Goal: Transaction & Acquisition: Obtain resource

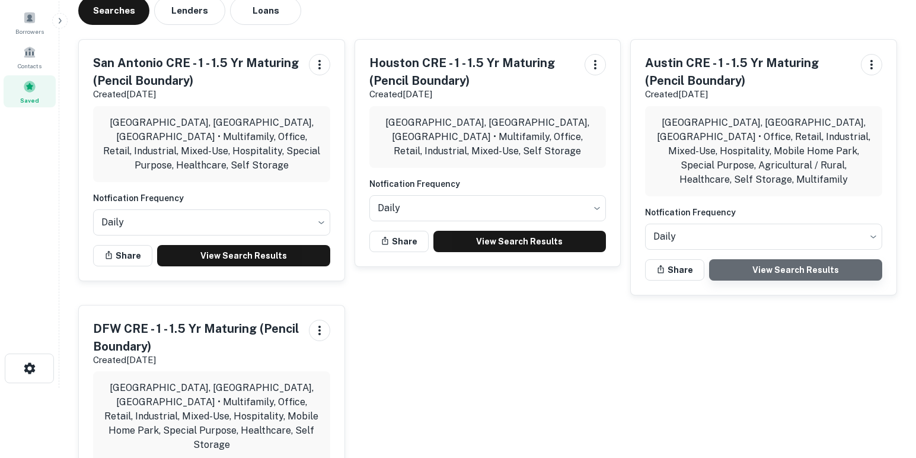
click at [725, 259] on link "View Search Results" at bounding box center [795, 269] width 173 height 21
click at [572, 14] on div "Searches Lenders Loans" at bounding box center [487, 10] width 819 height 28
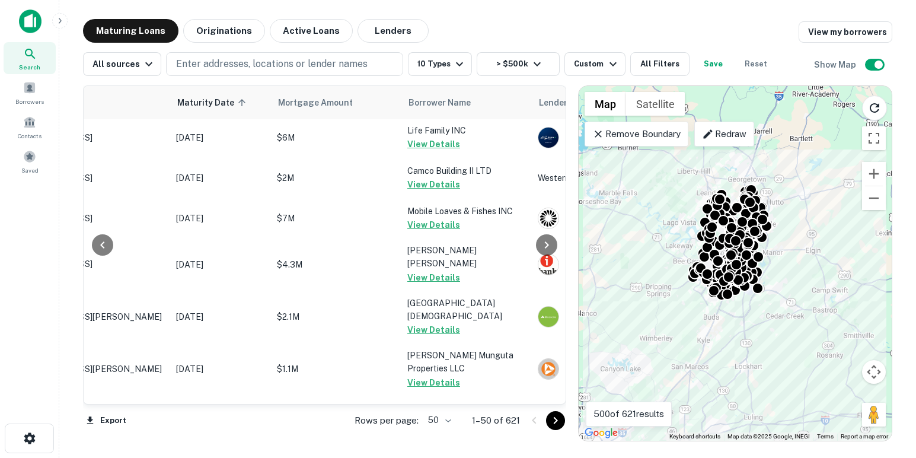
scroll to position [1922, 114]
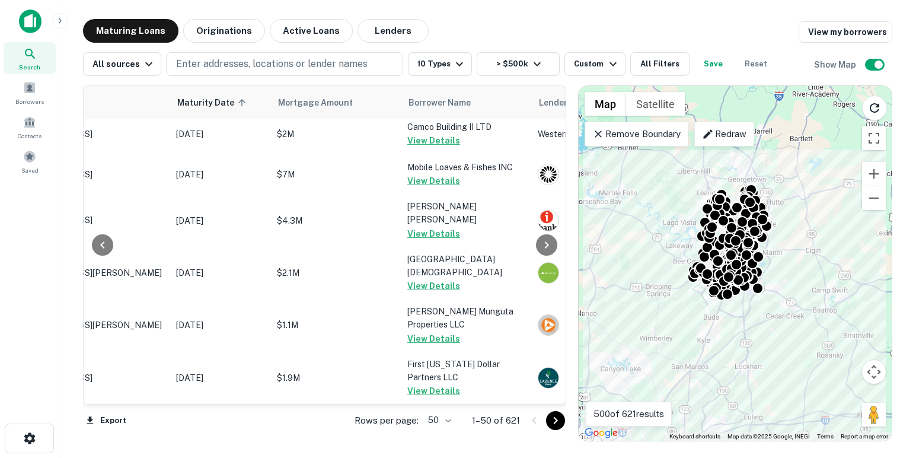
click at [548, 422] on button "Go to next page" at bounding box center [555, 420] width 19 height 19
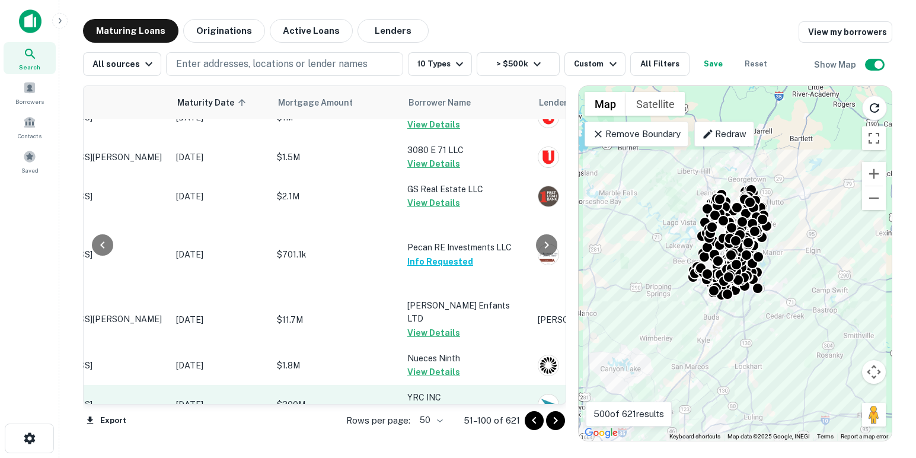
scroll to position [2012, 114]
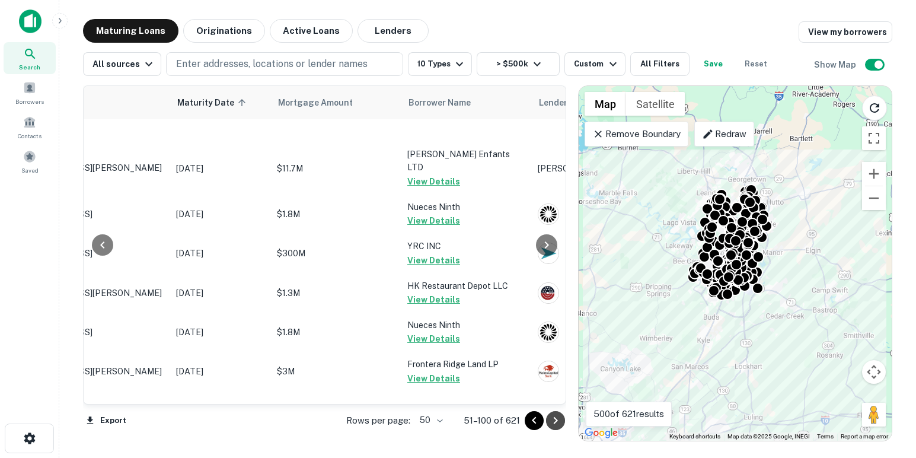
click at [553, 419] on icon "Go to next page" at bounding box center [556, 420] width 14 height 14
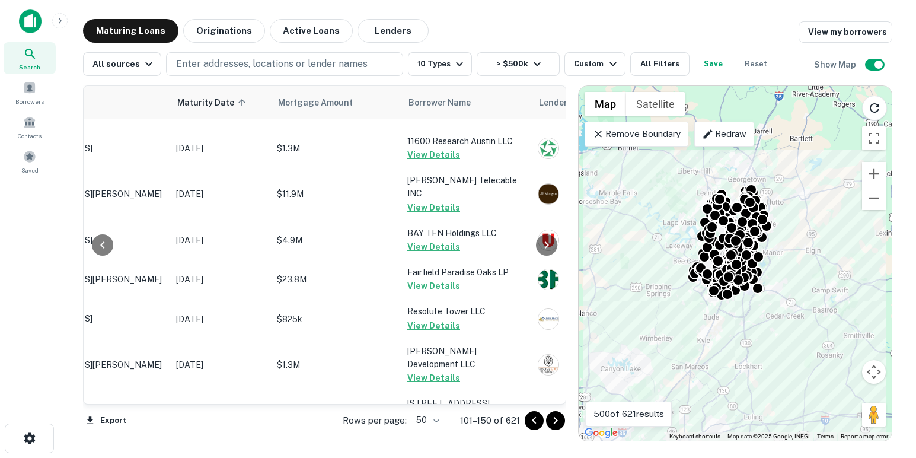
scroll to position [0, 114]
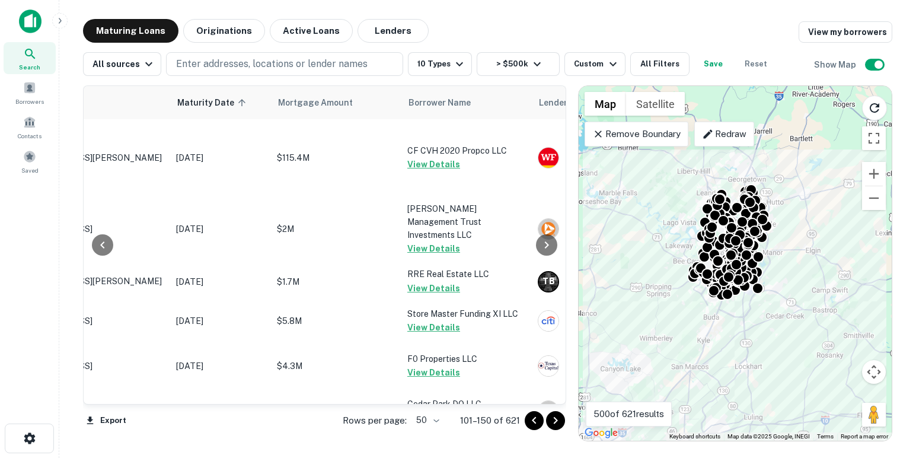
click at [557, 422] on icon "Go to next page" at bounding box center [556, 420] width 14 height 14
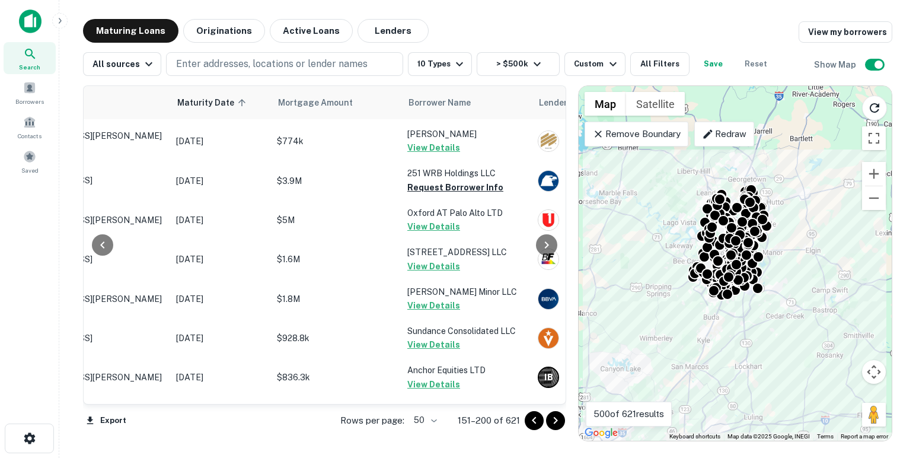
scroll to position [890, 114]
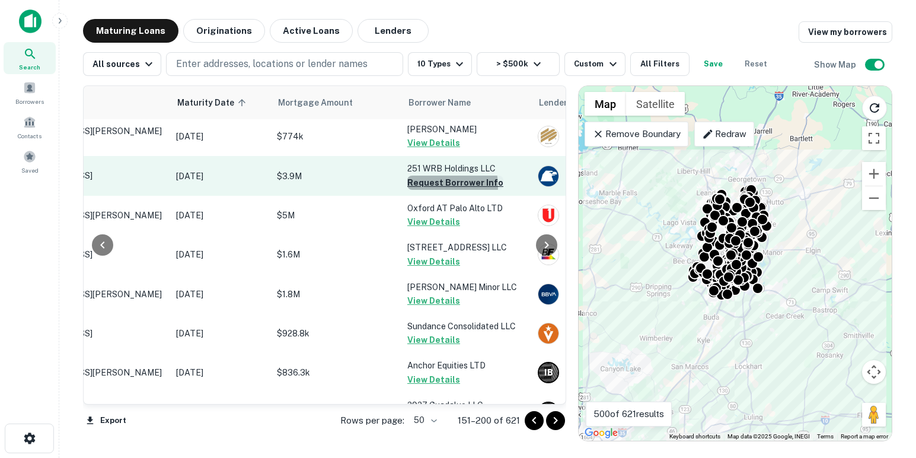
click at [428, 190] on button "Request Borrower Info" at bounding box center [455, 183] width 96 height 14
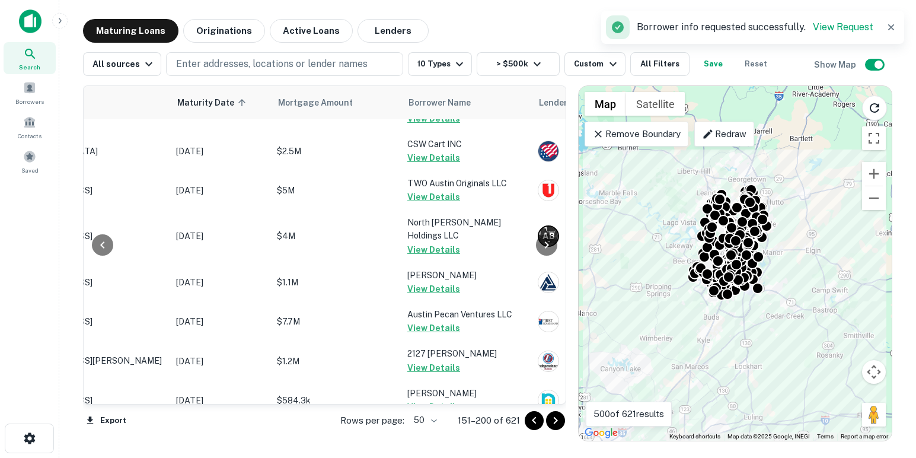
scroll to position [1919, 114]
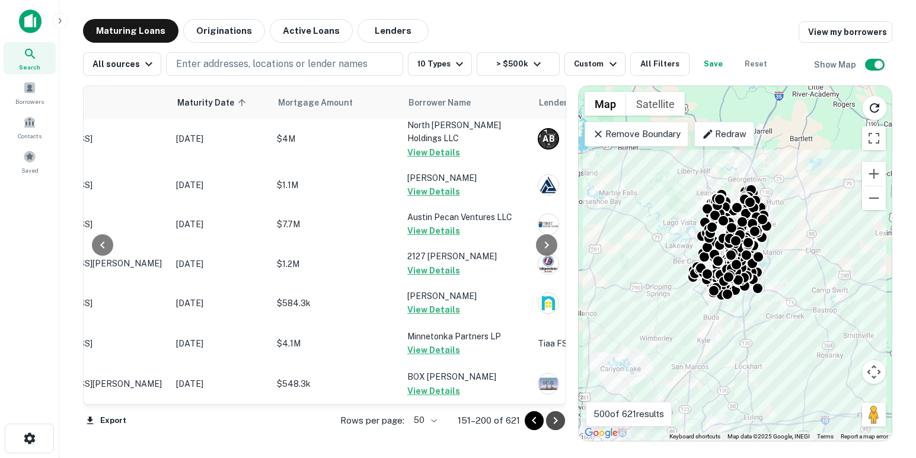
click at [556, 416] on icon "Go to next page" at bounding box center [556, 420] width 14 height 14
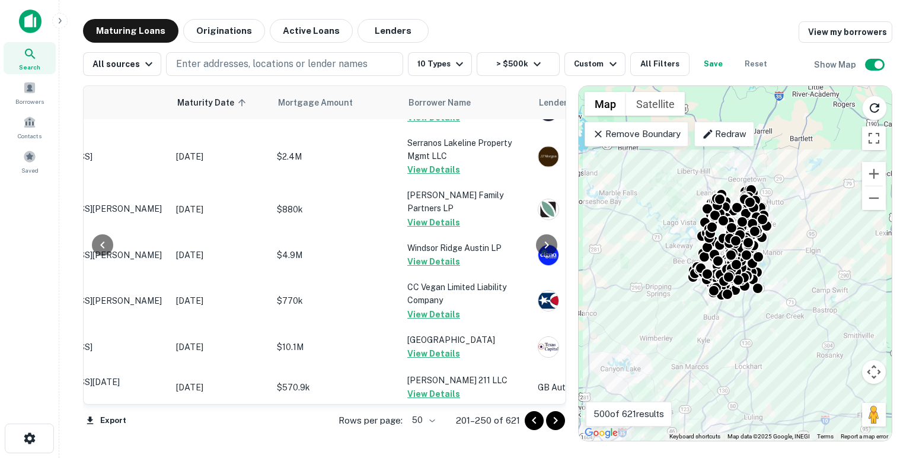
scroll to position [1969, 114]
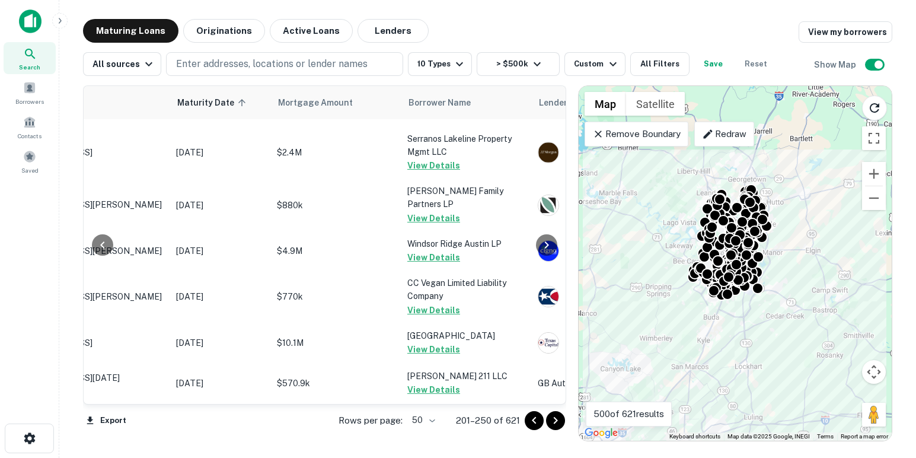
click at [552, 418] on icon "Go to next page" at bounding box center [556, 420] width 14 height 14
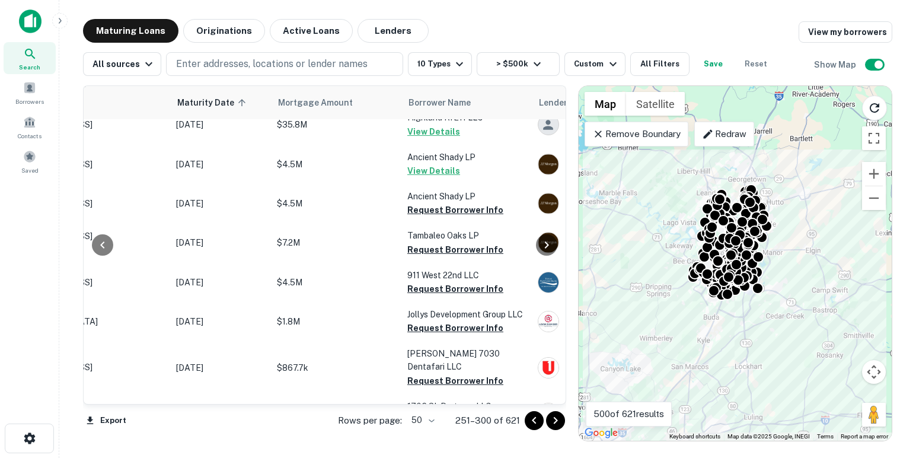
scroll to position [1572, 114]
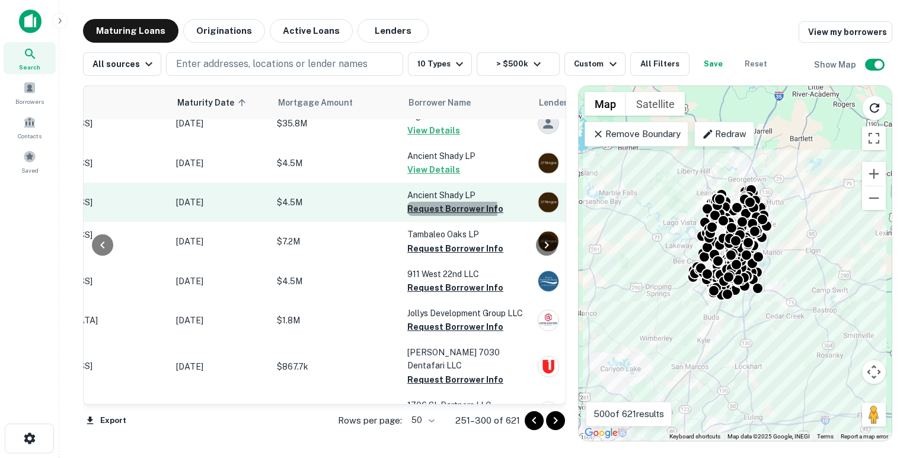
click at [427, 216] on button "Request Borrower Info" at bounding box center [455, 209] width 96 height 14
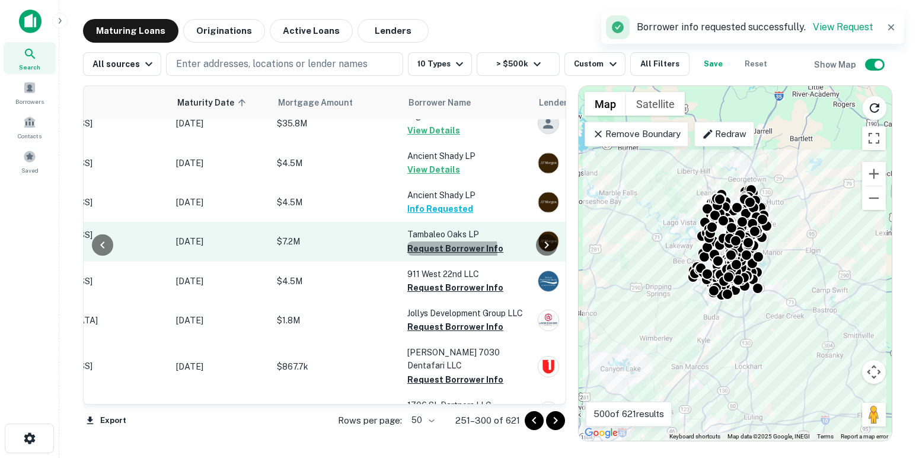
click at [434, 256] on button "Request Borrower Info" at bounding box center [455, 248] width 96 height 14
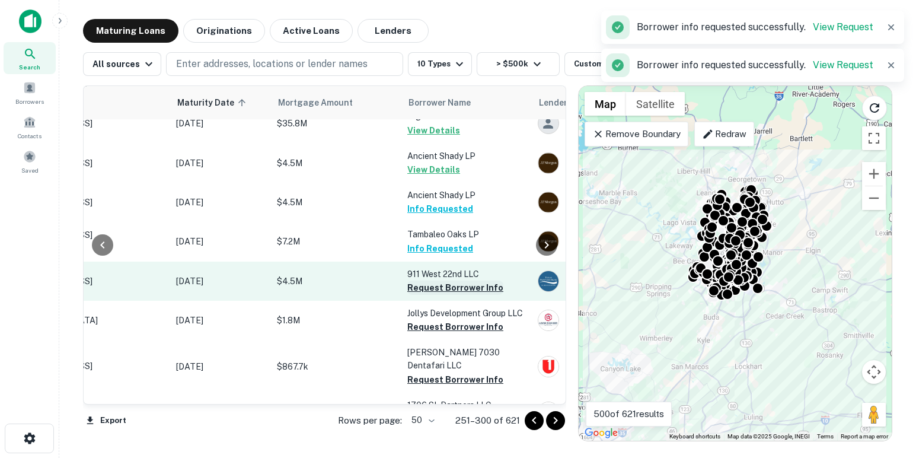
click at [439, 295] on button "Request Borrower Info" at bounding box center [455, 288] width 96 height 14
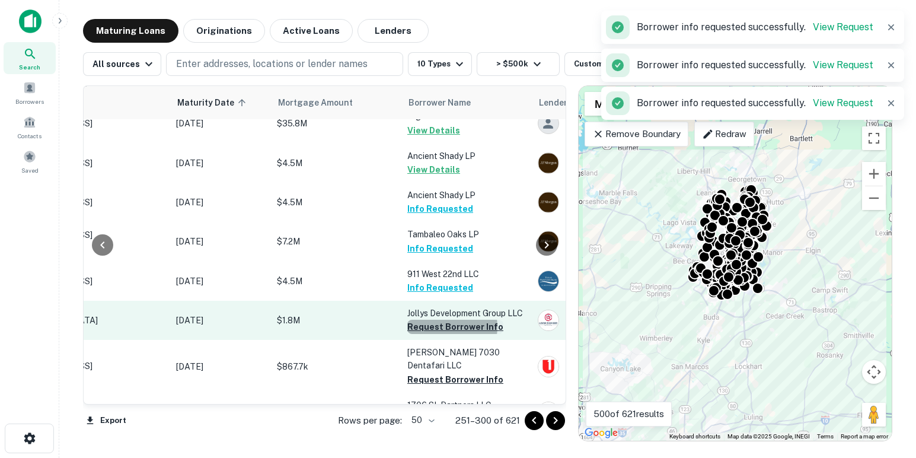
click at [442, 334] on button "Request Borrower Info" at bounding box center [455, 327] width 96 height 14
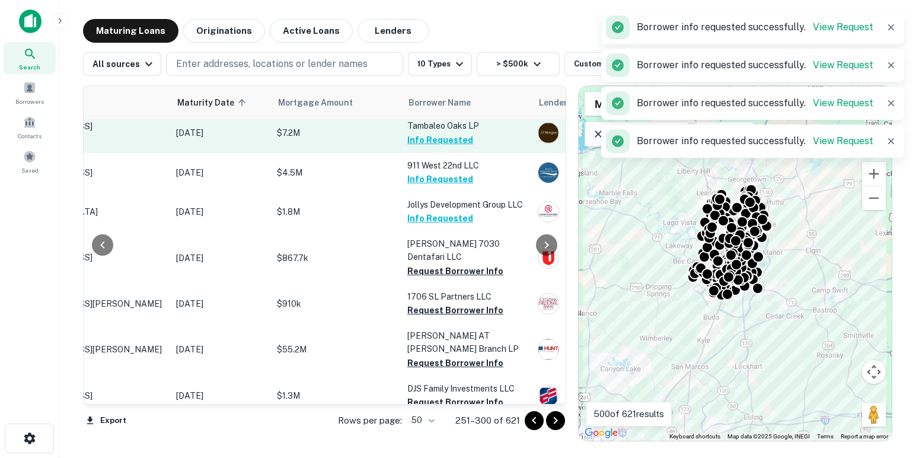
scroll to position [1722, 114]
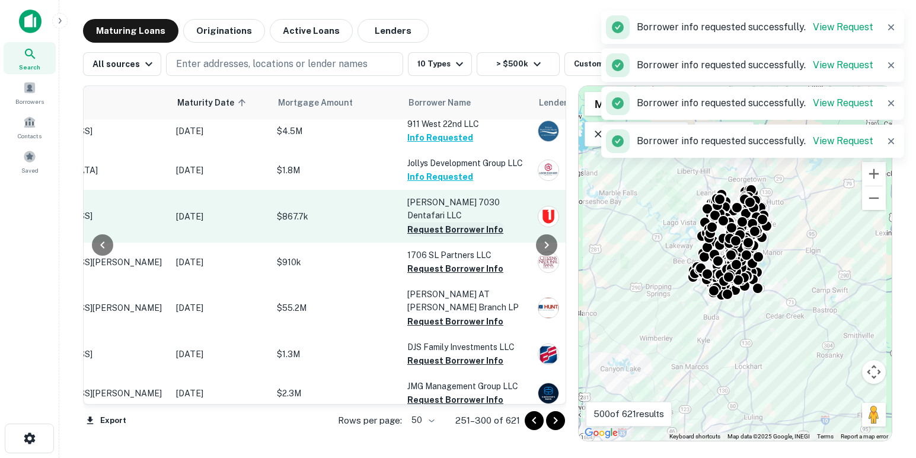
click at [428, 237] on button "Request Borrower Info" at bounding box center [455, 229] width 96 height 14
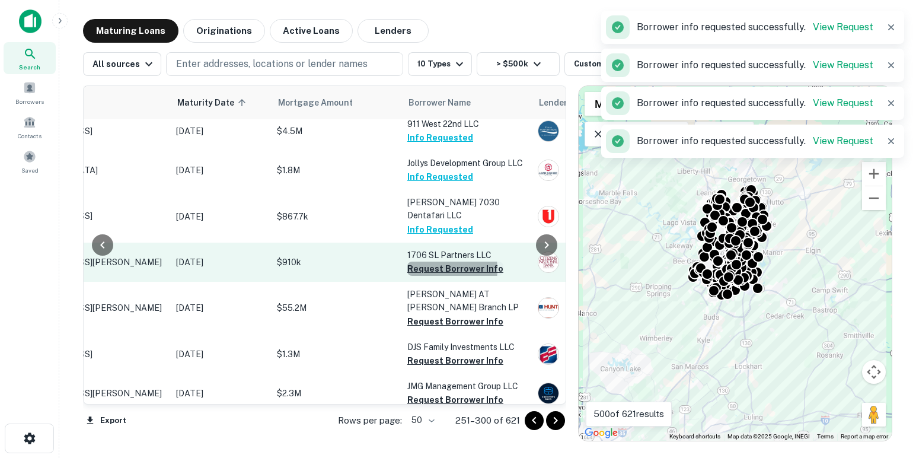
click at [434, 276] on button "Request Borrower Info" at bounding box center [455, 269] width 96 height 14
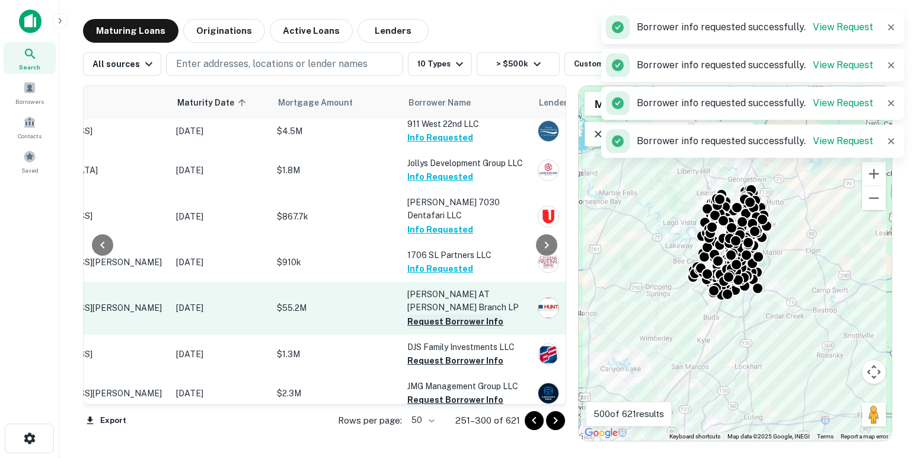
click at [435, 324] on button "Request Borrower Info" at bounding box center [455, 321] width 96 height 14
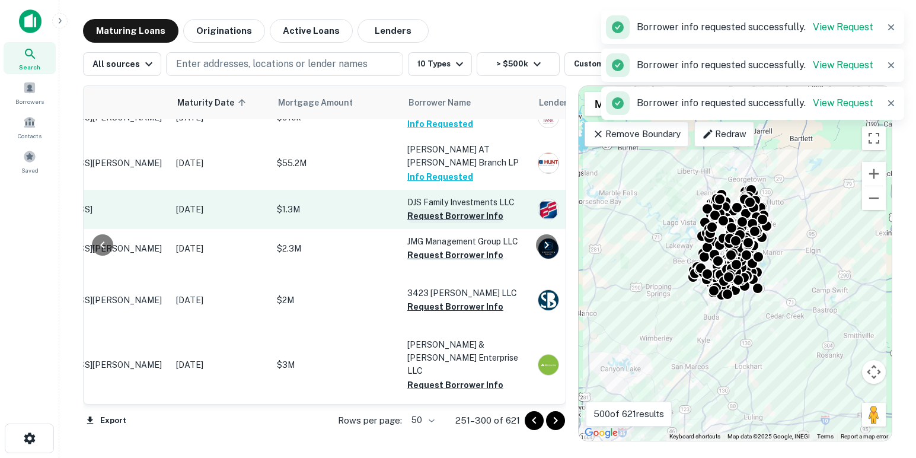
click at [428, 220] on button "Request Borrower Info" at bounding box center [455, 216] width 96 height 14
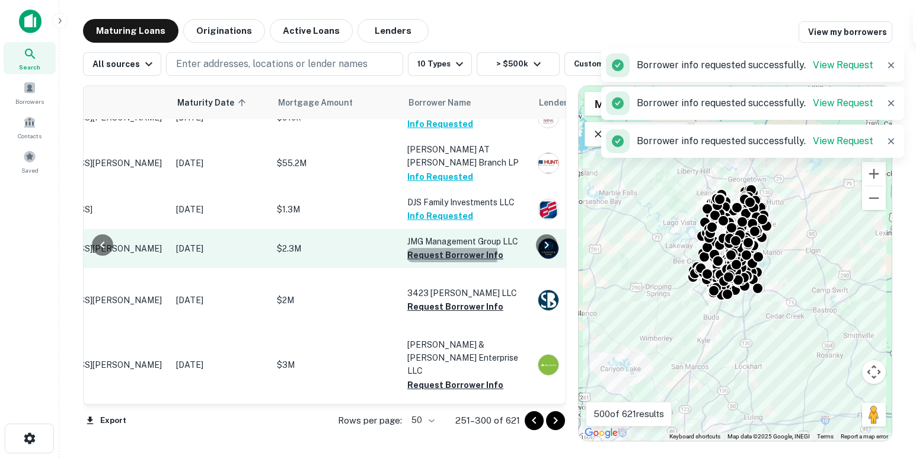
click at [437, 257] on button "Request Borrower Info" at bounding box center [455, 255] width 96 height 14
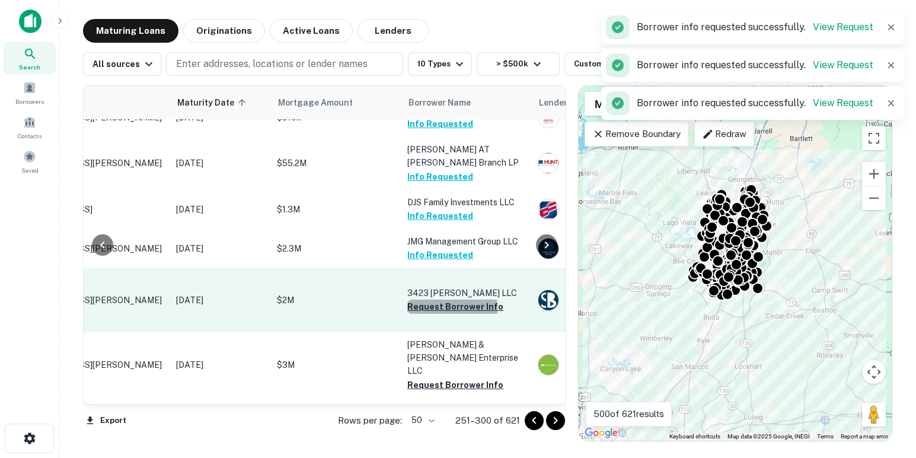
click at [446, 311] on button "Request Borrower Info" at bounding box center [455, 307] width 96 height 14
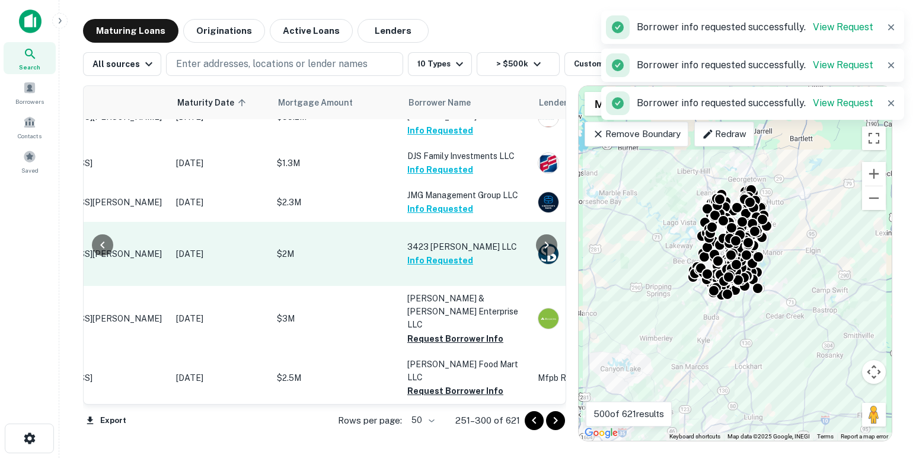
scroll to position [1951, 114]
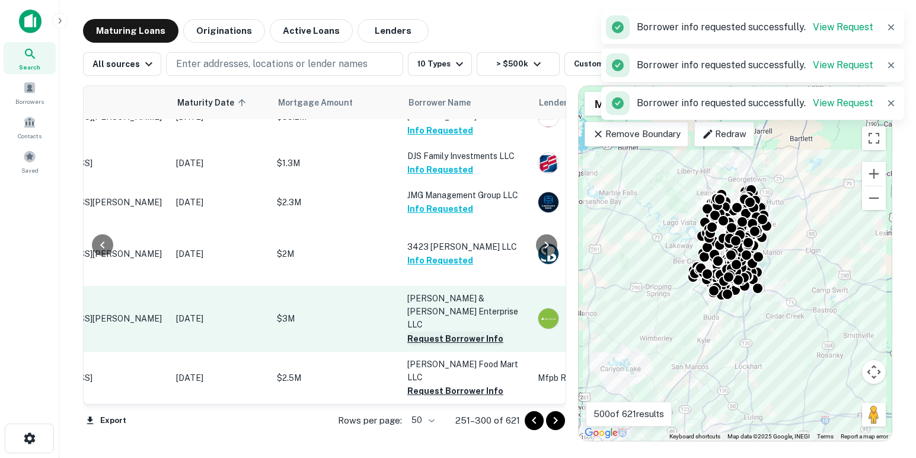
click at [442, 332] on button "Request Borrower Info" at bounding box center [455, 339] width 96 height 14
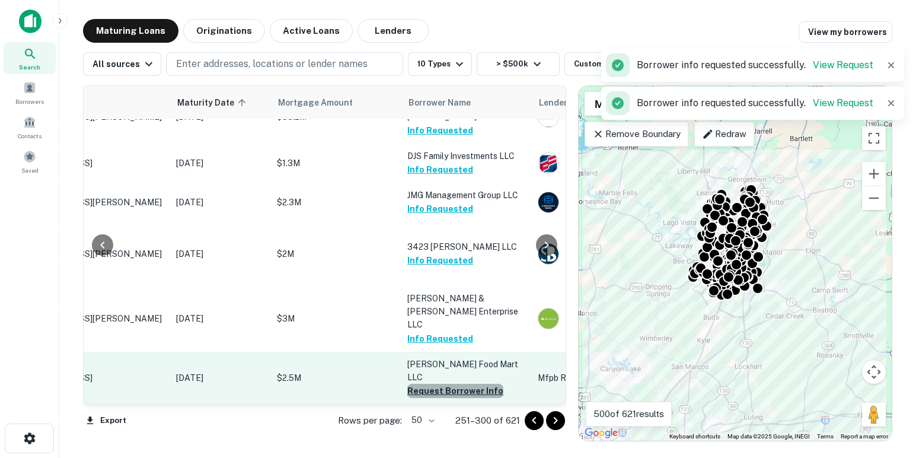
click at [457, 384] on button "Request Borrower Info" at bounding box center [455, 391] width 96 height 14
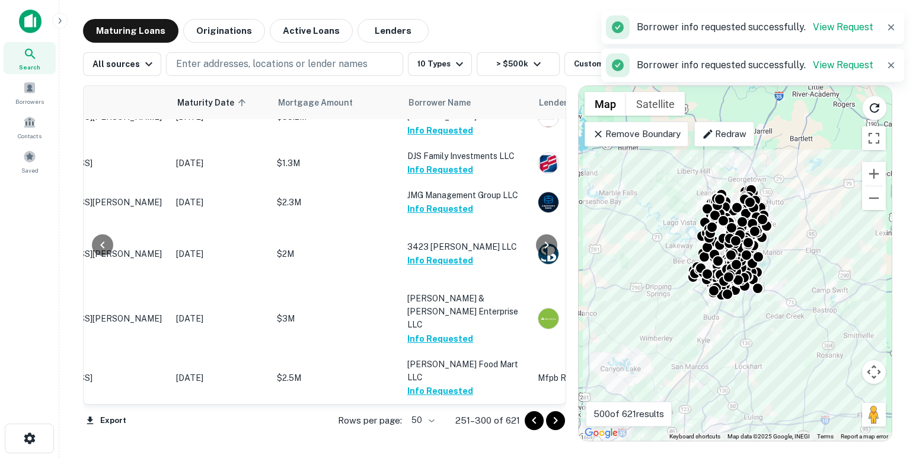
click at [558, 425] on icon "Go to next page" at bounding box center [556, 420] width 14 height 14
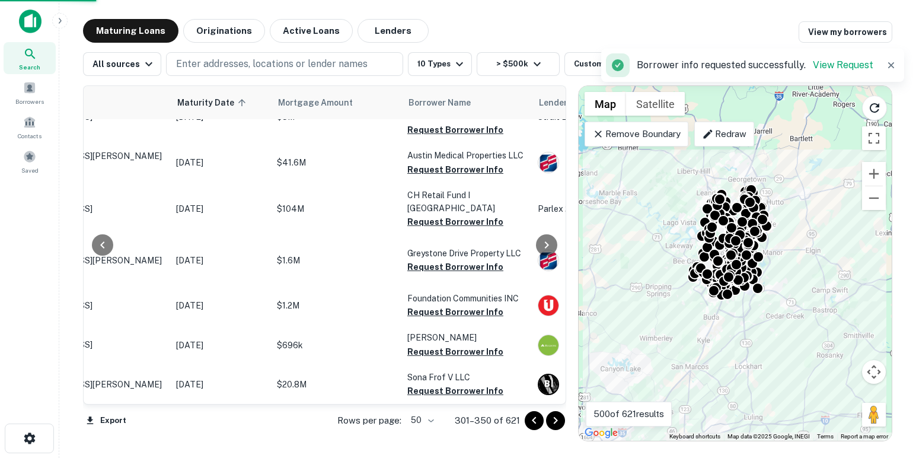
scroll to position [0, 114]
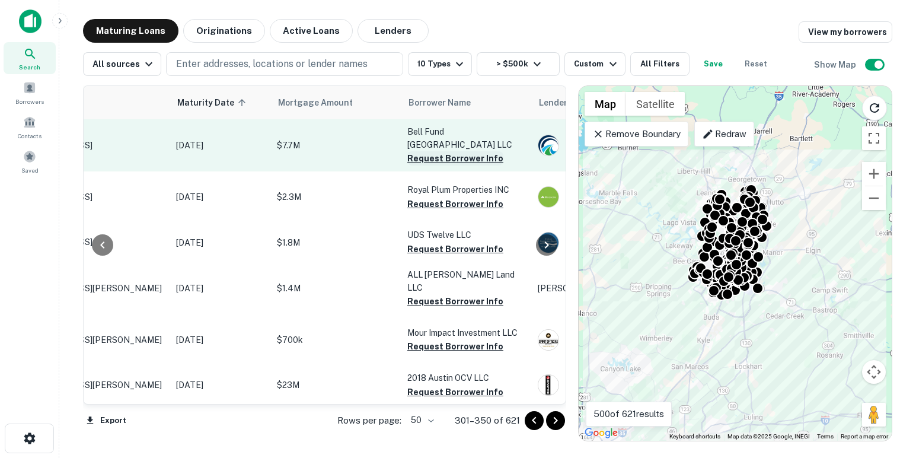
click at [429, 161] on button "Request Borrower Info" at bounding box center [455, 158] width 96 height 14
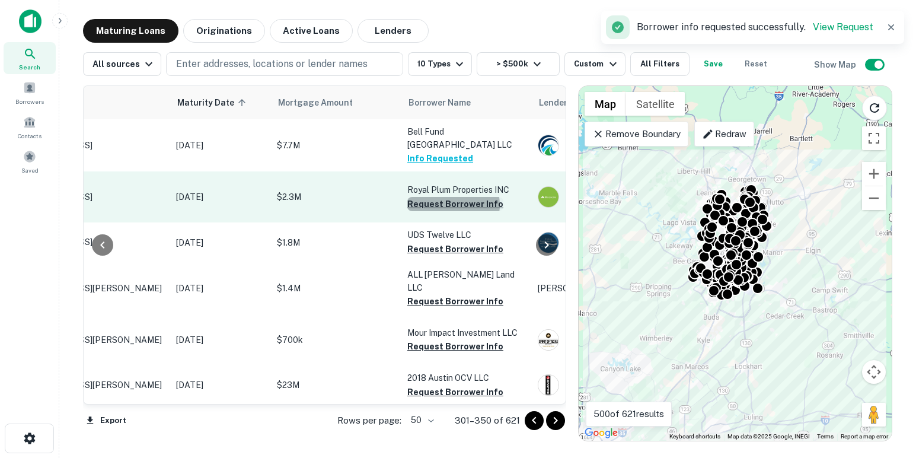
click at [453, 211] on button "Request Borrower Info" at bounding box center [455, 204] width 96 height 14
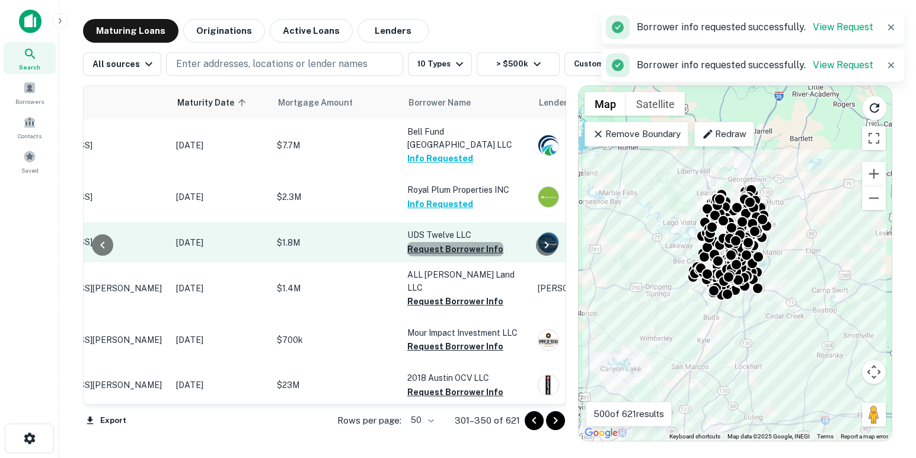
click at [464, 256] on button "Request Borrower Info" at bounding box center [455, 249] width 96 height 14
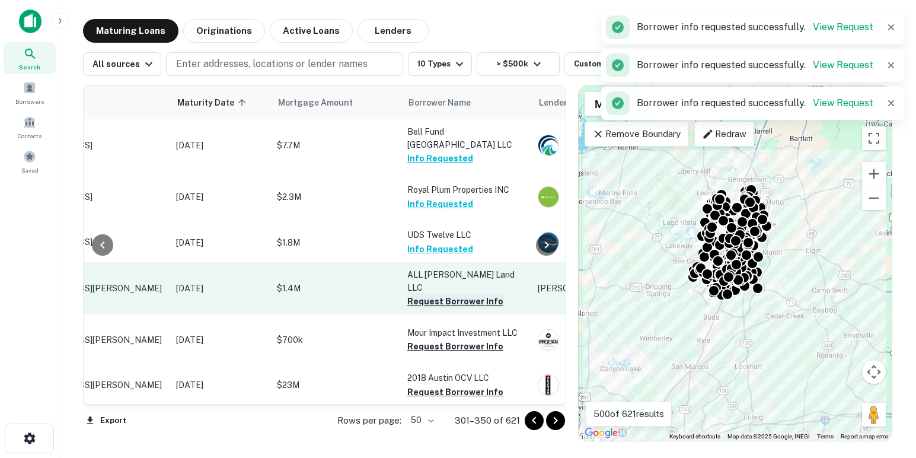
click at [464, 308] on button "Request Borrower Info" at bounding box center [455, 301] width 96 height 14
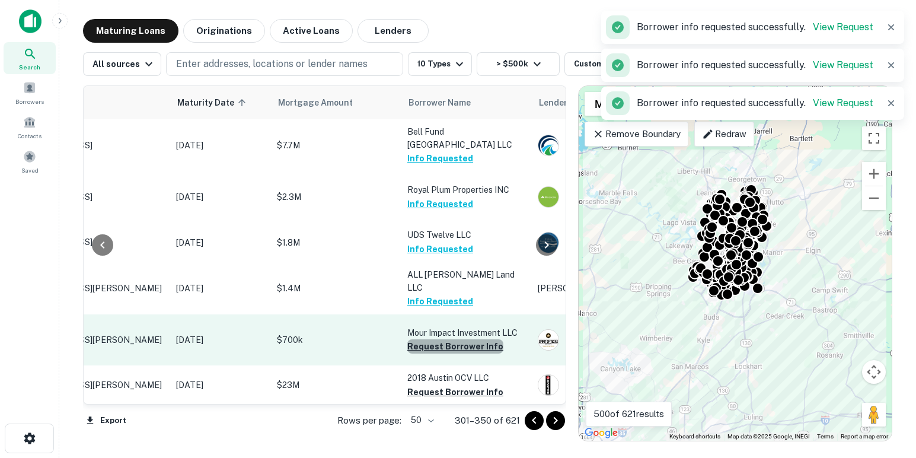
click at [457, 354] on button "Request Borrower Info" at bounding box center [455, 346] width 96 height 14
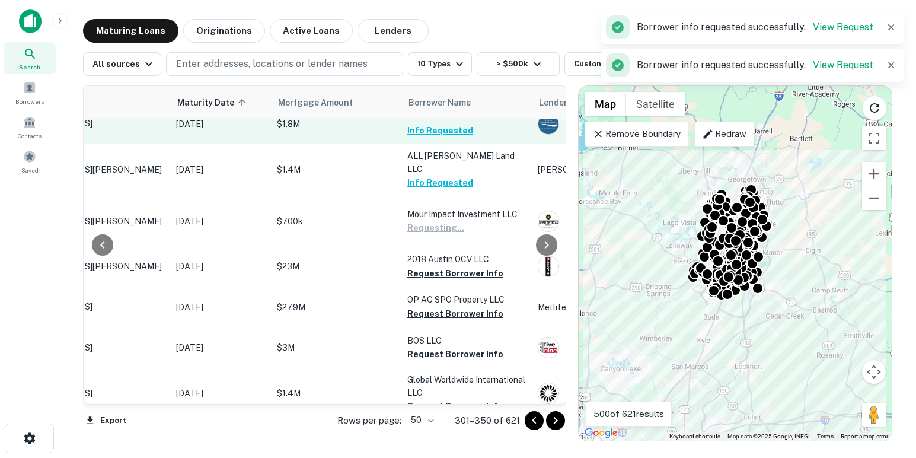
scroll to position [119, 114]
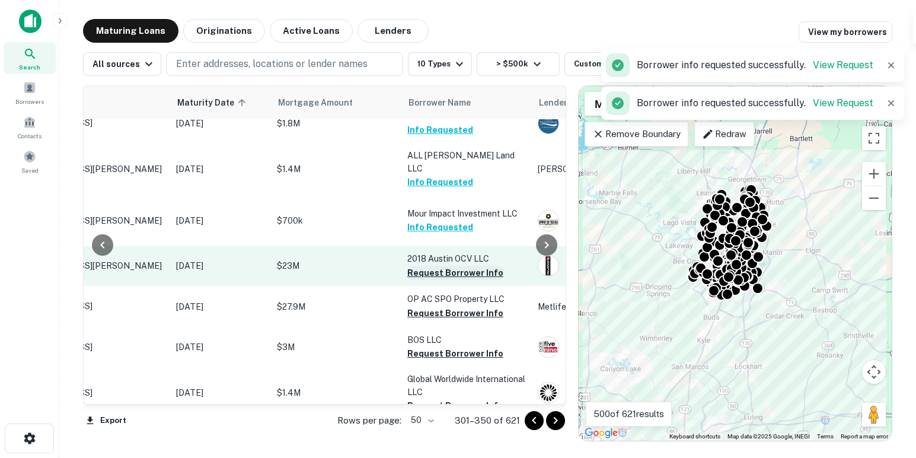
click at [443, 280] on button "Request Borrower Info" at bounding box center [455, 273] width 96 height 14
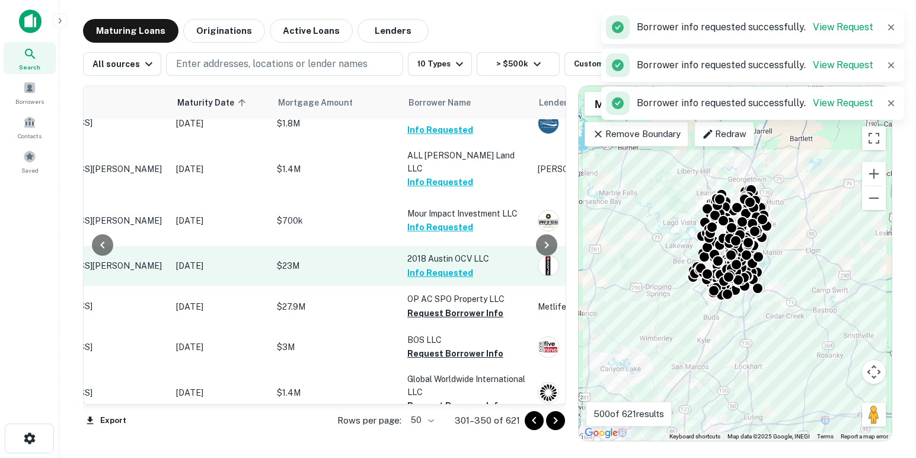
scroll to position [208, 114]
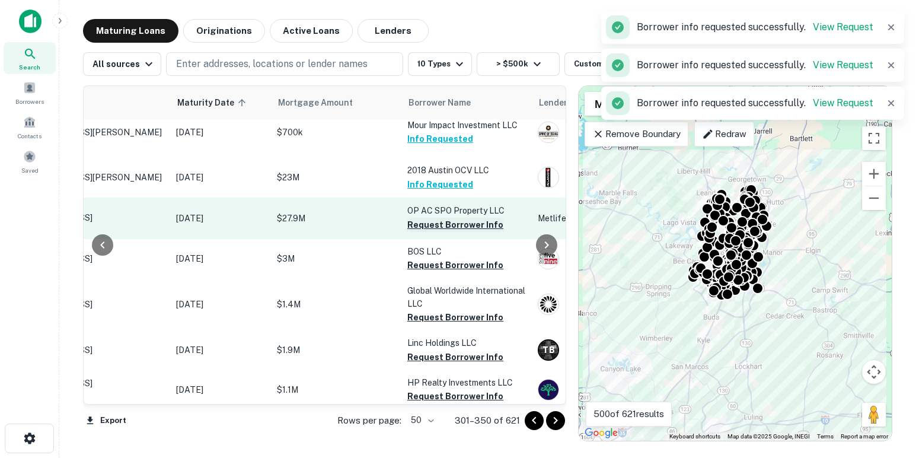
click at [437, 232] on button "Request Borrower Info" at bounding box center [455, 225] width 96 height 14
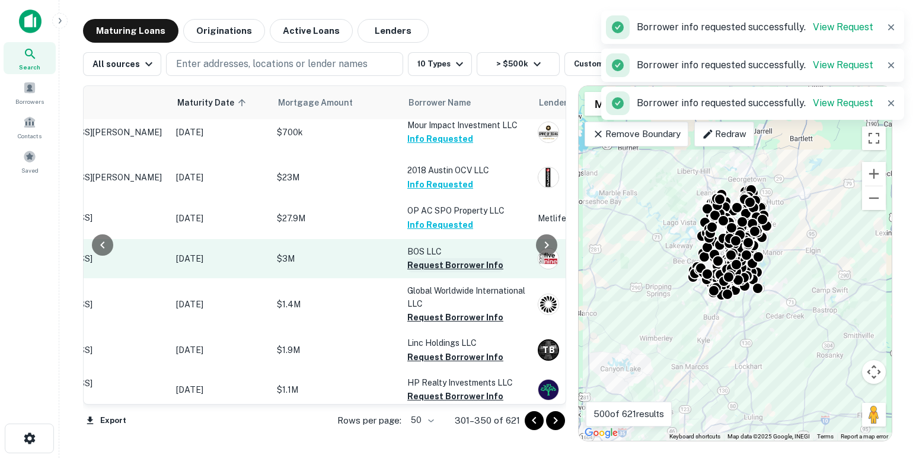
click at [437, 272] on button "Request Borrower Info" at bounding box center [455, 265] width 96 height 14
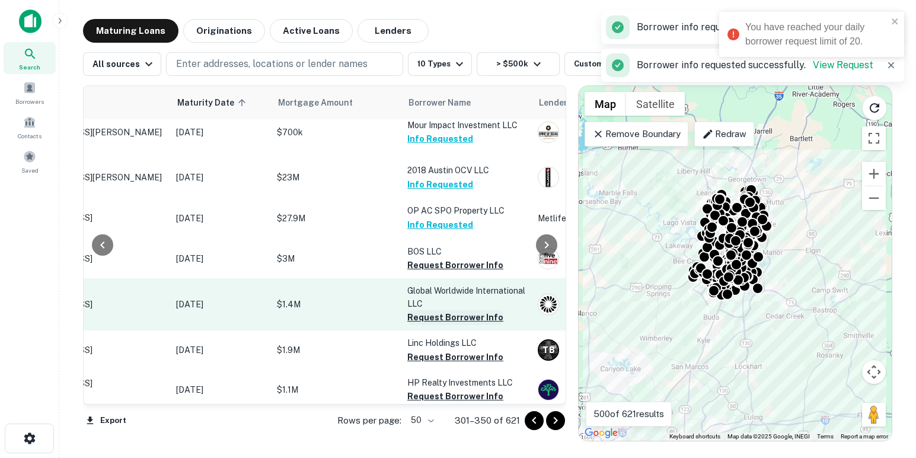
scroll to position [0, 114]
